Goal: Information Seeking & Learning: Find specific fact

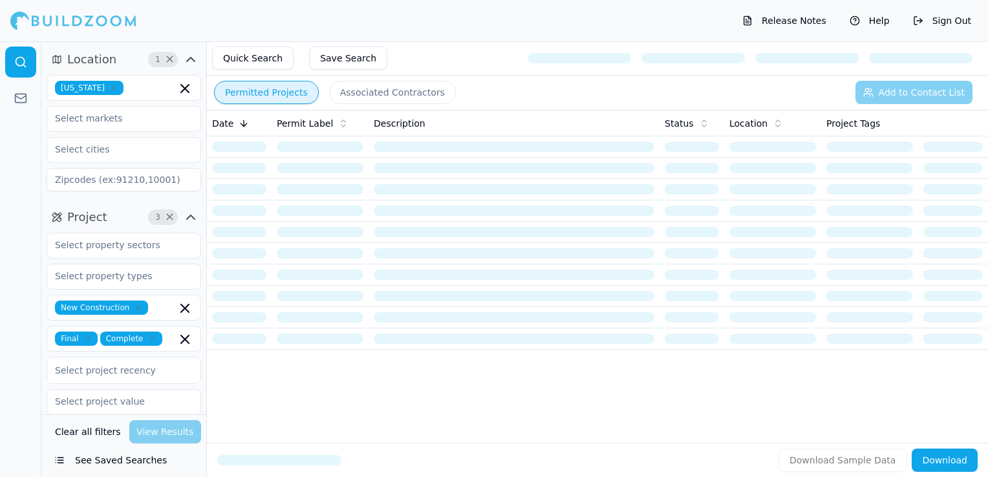
click at [112, 88] on icon "button" at bounding box center [114, 88] width 4 height 4
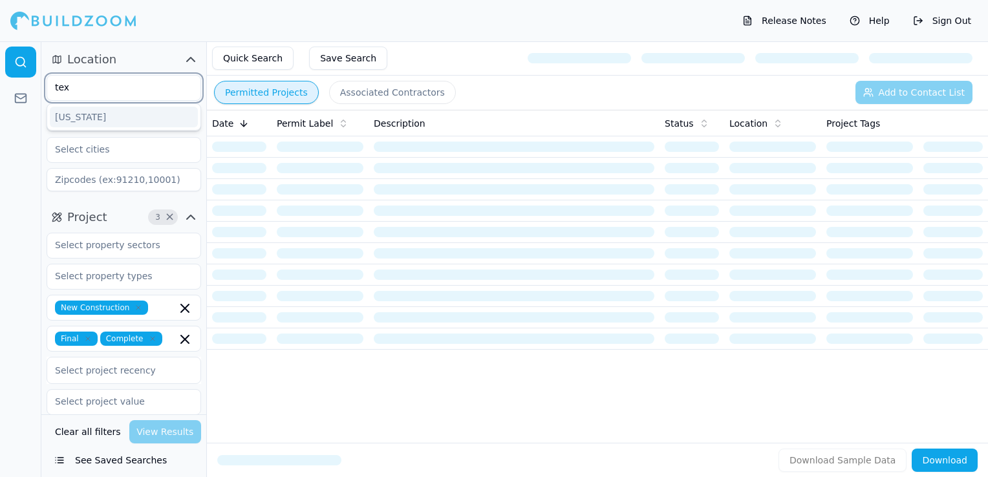
type input "texa"
click at [100, 116] on div "[US_STATE]" at bounding box center [124, 117] width 148 height 21
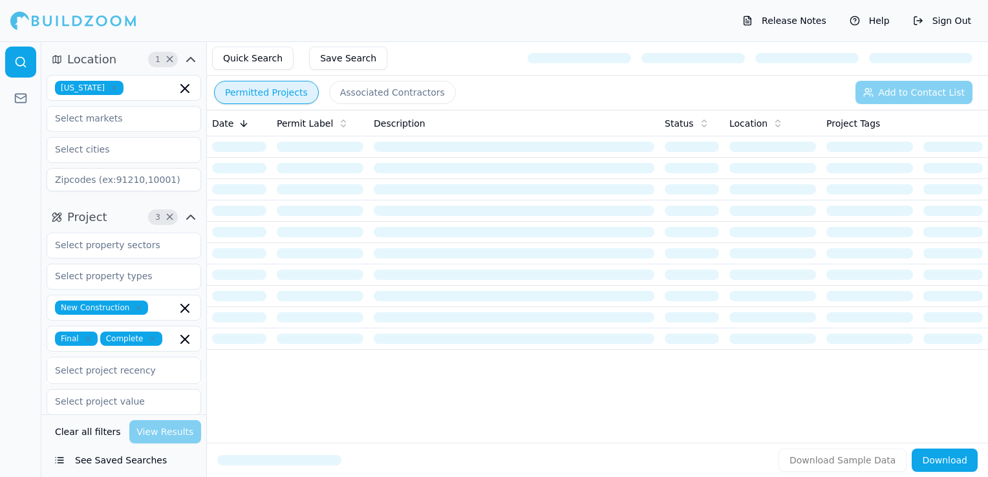
click at [242, 21] on div "Release Notes Help Sign Out" at bounding box center [494, 20] width 988 height 41
click at [134, 310] on icon "button" at bounding box center [138, 308] width 8 height 8
click at [32, 280] on div at bounding box center [20, 259] width 41 height 436
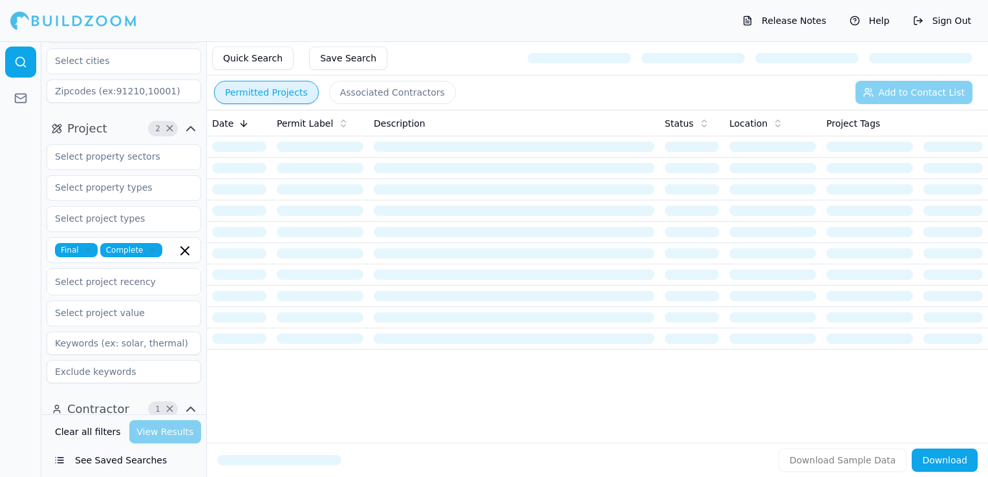
scroll to position [323, 0]
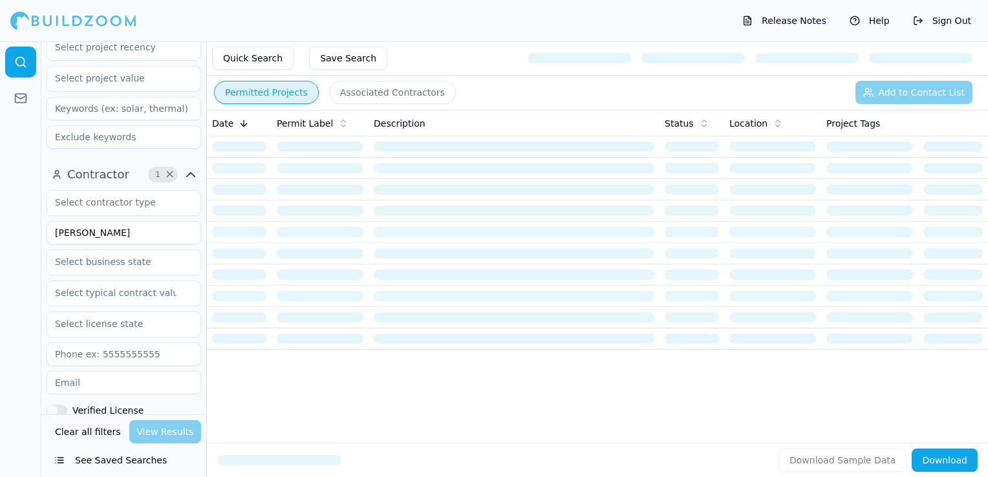
drag, startPoint x: 149, startPoint y: 238, endPoint x: 3, endPoint y: 219, distance: 147.9
click at [3, 219] on div "Location 1 × [US_STATE] Project 2 × Final Complete Select project recency Contr…" at bounding box center [494, 259] width 988 height 436
type input "Rigid Roofing"
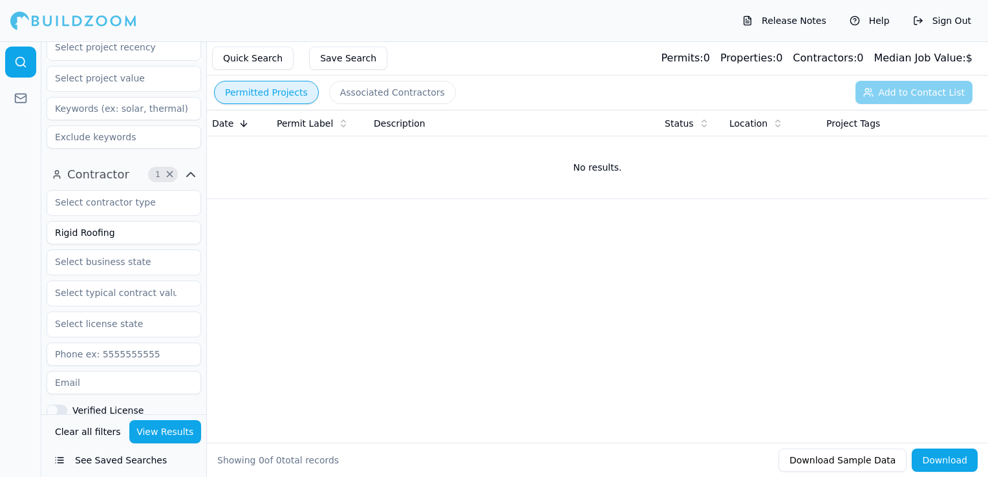
click at [145, 436] on button "View Results" at bounding box center [165, 431] width 72 height 23
